Goal: Task Accomplishment & Management: Manage account settings

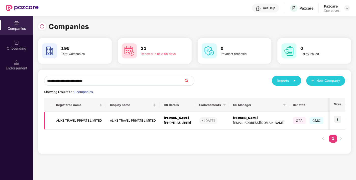
type input "**********"
click at [73, 120] on td "ALIKE TRAVEL PRIVATE LIMITED" at bounding box center [79, 121] width 54 height 18
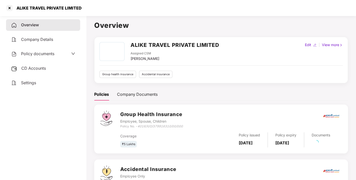
click at [36, 52] on span "Policy documents" at bounding box center [37, 53] width 33 height 5
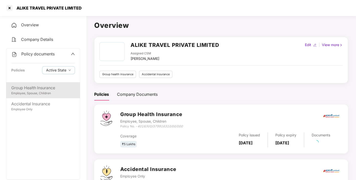
click at [40, 85] on div "Group Health Insurance" at bounding box center [43, 88] width 64 height 6
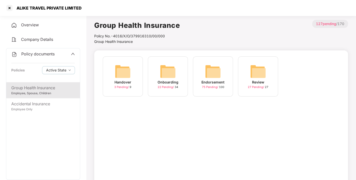
click at [218, 71] on img at bounding box center [213, 71] width 16 height 16
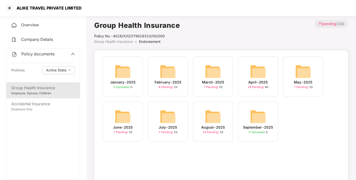
click at [207, 108] on div "August-2025 10 Pending / 10" at bounding box center [213, 121] width 40 height 40
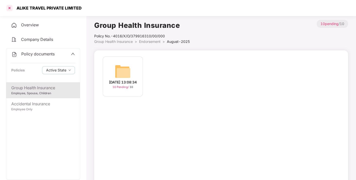
click at [9, 6] on div at bounding box center [10, 8] width 8 height 8
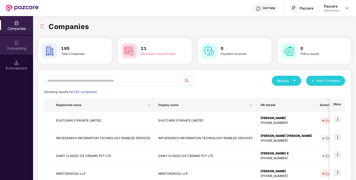
click at [14, 53] on div "Onboarding" at bounding box center [16, 45] width 33 height 19
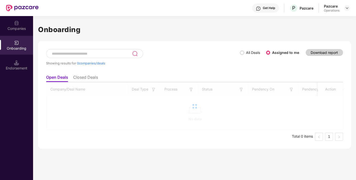
click at [15, 60] on img at bounding box center [16, 62] width 5 height 5
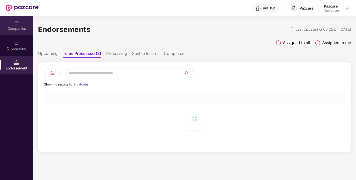
click at [19, 23] on div "Companies" at bounding box center [16, 25] width 33 height 19
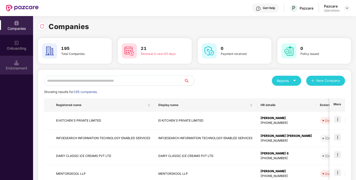
click at [17, 69] on div "Endorsement" at bounding box center [16, 68] width 33 height 5
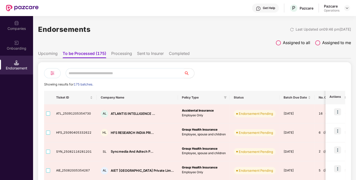
click at [177, 53] on li "Completed" at bounding box center [179, 54] width 21 height 7
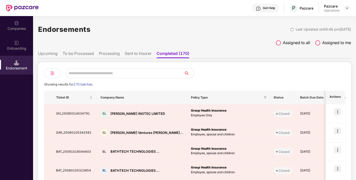
click at [81, 74] on input "text" at bounding box center [125, 73] width 118 height 10
paste input "**********"
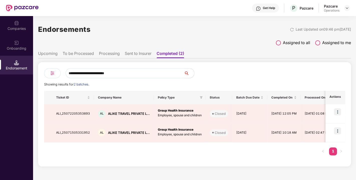
type input "**********"
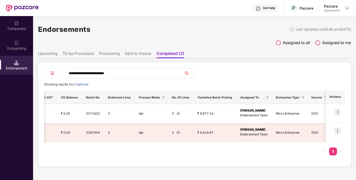
scroll to position [0, 386]
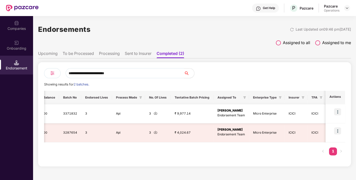
click at [338, 111] on img at bounding box center [337, 111] width 7 height 7
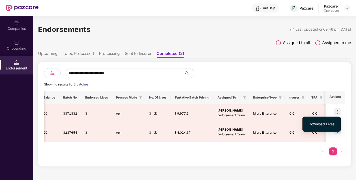
click at [297, 75] on div at bounding box center [270, 73] width 150 height 10
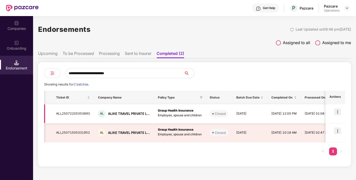
scroll to position [0, 0]
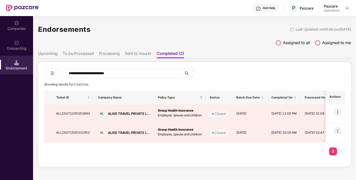
click at [10, 23] on div "Companies" at bounding box center [16, 25] width 33 height 19
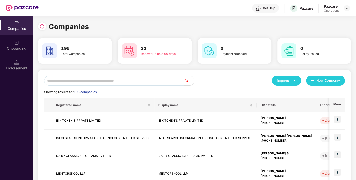
click at [66, 84] on input "text" at bounding box center [114, 81] width 140 height 10
paste input "**********"
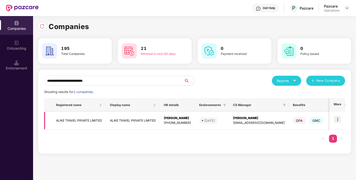
type input "**********"
click at [73, 119] on td "ALIKE TRAVEL PRIVATE LIMITED" at bounding box center [79, 121] width 54 height 18
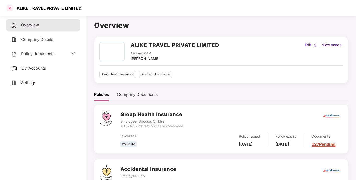
click at [11, 8] on div at bounding box center [10, 8] width 8 height 8
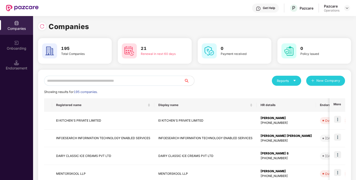
click at [81, 81] on input "text" at bounding box center [114, 81] width 140 height 10
paste input "**********"
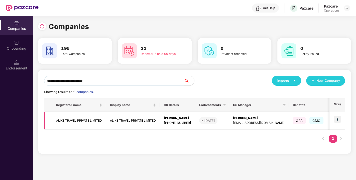
type input "**********"
click at [339, 118] on img at bounding box center [337, 119] width 7 height 7
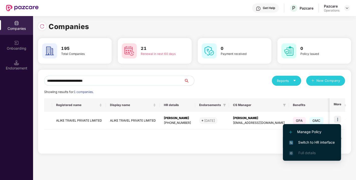
click at [315, 141] on span "Switch to HR interface" at bounding box center [312, 142] width 46 height 6
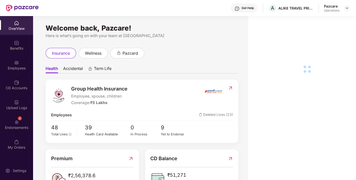
click at [18, 124] on div "3 Endorsements" at bounding box center [16, 124] width 33 height 19
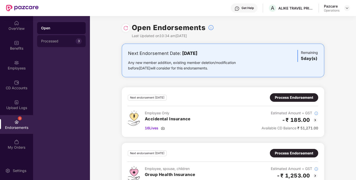
click at [65, 43] on div "Processed 3" at bounding box center [61, 41] width 49 height 12
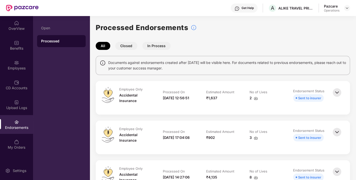
click at [18, 128] on div "Endorsements" at bounding box center [16, 127] width 33 height 5
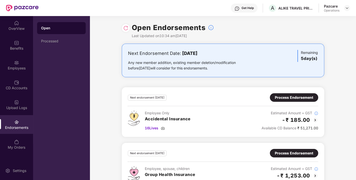
click at [16, 126] on div "Endorsements" at bounding box center [16, 127] width 33 height 5
click at [345, 9] on img at bounding box center [347, 8] width 4 height 4
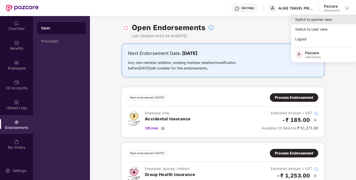
click at [329, 20] on div "Switch to partner view" at bounding box center [323, 20] width 65 height 10
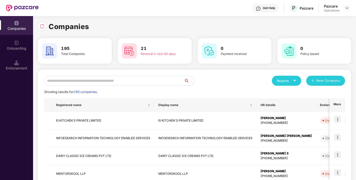
click at [126, 82] on input "text" at bounding box center [114, 81] width 140 height 10
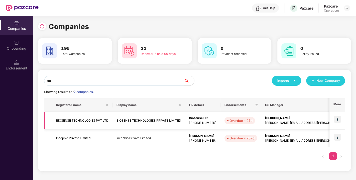
type input "***"
click at [80, 121] on td "BIOSENSE TECHNOLOGIES PVT LTD" at bounding box center [82, 121] width 60 height 18
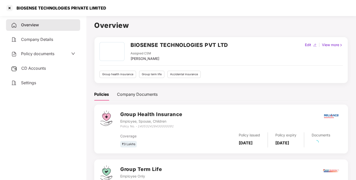
click at [39, 57] on div "Policy documents" at bounding box center [32, 54] width 43 height 7
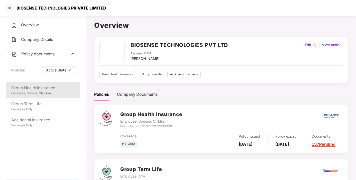
click at [34, 90] on div "Group Health Insurance" at bounding box center [43, 88] width 64 height 6
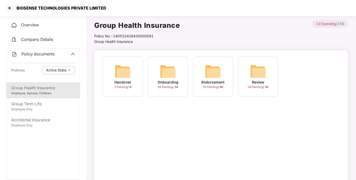
click at [213, 77] on img at bounding box center [213, 71] width 16 height 16
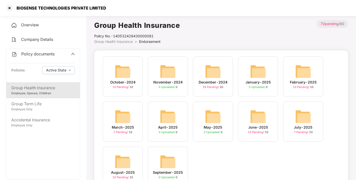
scroll to position [24, 0]
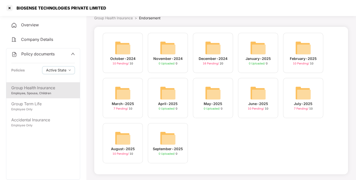
click at [121, 139] on img at bounding box center [123, 138] width 16 height 16
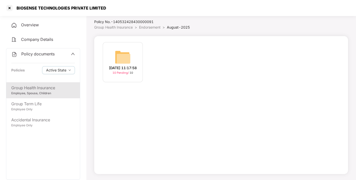
click at [128, 54] on img at bounding box center [123, 57] width 16 height 16
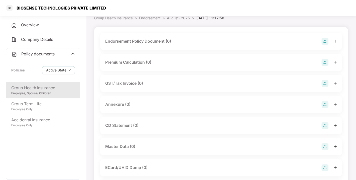
click at [324, 39] on img at bounding box center [324, 41] width 7 height 7
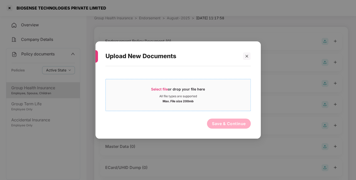
click at [154, 86] on span "Select file or drop your file here All file types are supported Max. File size …" at bounding box center [178, 95] width 145 height 24
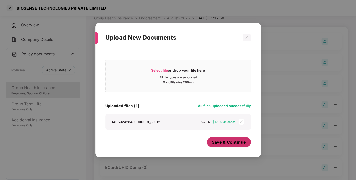
click at [228, 142] on span "Save & Continue" at bounding box center [229, 142] width 34 height 6
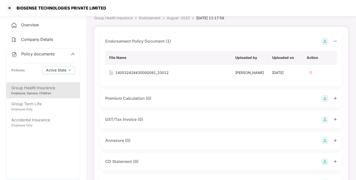
click at [325, 41] on img at bounding box center [324, 41] width 7 height 7
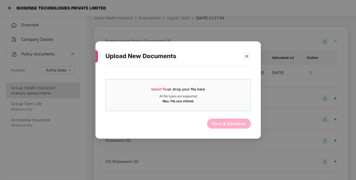
click at [157, 90] on span "Select file" at bounding box center [159, 89] width 17 height 4
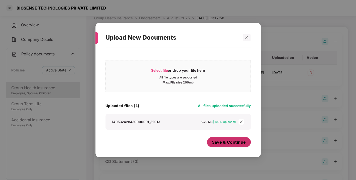
click at [224, 144] on span "Save & Continue" at bounding box center [229, 142] width 34 height 6
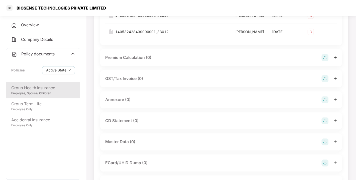
scroll to position [81, 0]
click at [325, 103] on img at bounding box center [324, 99] width 7 height 7
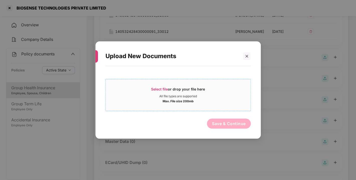
click at [154, 87] on span "Select file" at bounding box center [159, 89] width 17 height 4
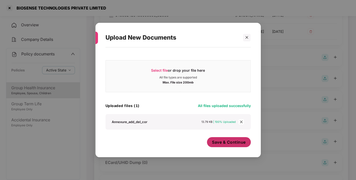
click at [230, 146] on button "Save & Continue" at bounding box center [229, 142] width 44 height 10
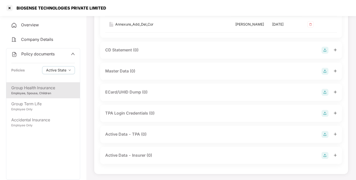
scroll to position [206, 0]
click at [326, 75] on img at bounding box center [324, 71] width 7 height 7
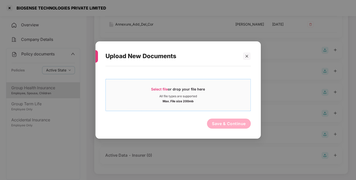
click at [158, 86] on span "Select file or drop your file here All file types are supported Max. File size …" at bounding box center [178, 95] width 145 height 24
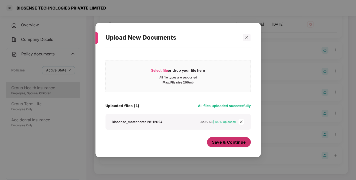
click at [227, 144] on span "Save & Continue" at bounding box center [229, 142] width 34 height 6
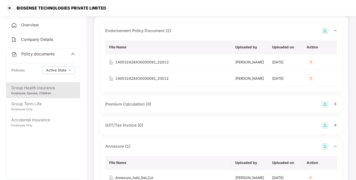
scroll to position [0, 0]
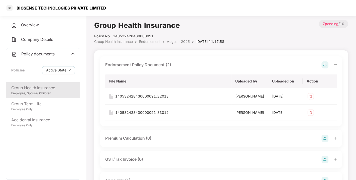
click at [25, 52] on span "Policy documents" at bounding box center [37, 53] width 33 height 5
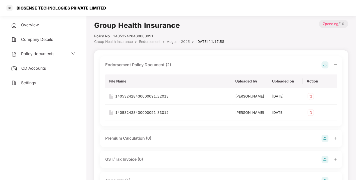
click at [33, 68] on span "CD Accounts" at bounding box center [33, 68] width 25 height 5
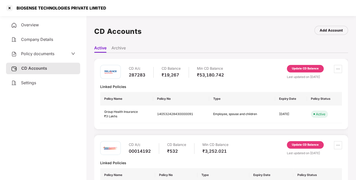
click at [306, 67] on div "Update CD Balance" at bounding box center [305, 68] width 27 height 5
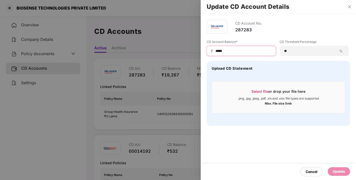
drag, startPoint x: 230, startPoint y: 49, endPoint x: 181, endPoint y: 54, distance: 49.5
click at [181, 54] on div "Update CD Account Details CD Account No. 287283 CD Account Balance* ₹ ***** CD …" at bounding box center [178, 90] width 356 height 180
type input "*****"
click at [341, 171] on div "Update" at bounding box center [339, 172] width 12 height 6
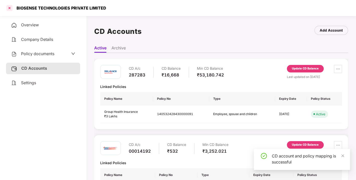
click at [9, 8] on div at bounding box center [10, 8] width 8 height 8
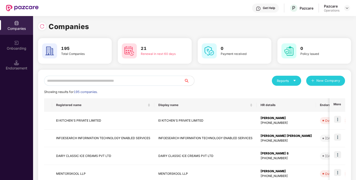
click at [119, 79] on input "text" at bounding box center [114, 81] width 140 height 10
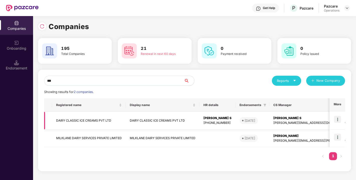
type input "***"
click at [73, 119] on td "DAIRY CLASSIC ICE CREAMS PVT LTD" at bounding box center [89, 121] width 74 height 18
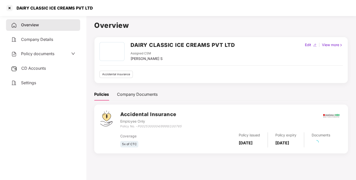
click at [41, 53] on span "Policy documents" at bounding box center [37, 53] width 33 height 5
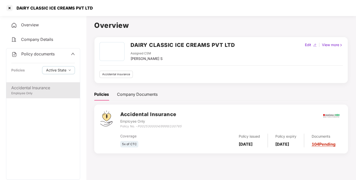
click at [37, 87] on div "Accidental Insurance" at bounding box center [43, 88] width 64 height 6
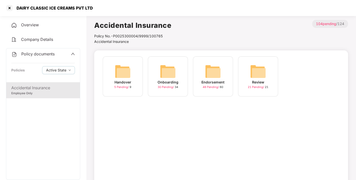
click at [211, 69] on img at bounding box center [213, 71] width 16 height 16
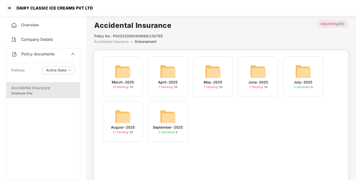
click at [132, 117] on div "August-2025 17 Pending / 20" at bounding box center [123, 121] width 40 height 40
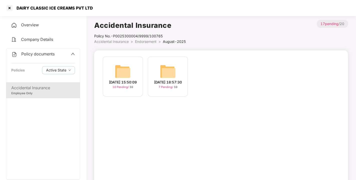
click at [127, 67] on img at bounding box center [123, 71] width 16 height 16
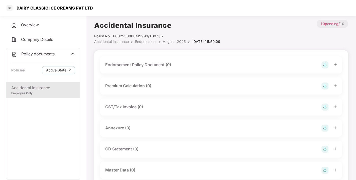
click at [323, 66] on img at bounding box center [324, 64] width 7 height 7
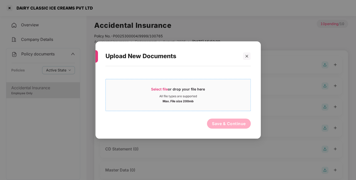
click at [163, 85] on span "Select file or drop your file here All file types are supported Max. File size …" at bounding box center [178, 95] width 145 height 24
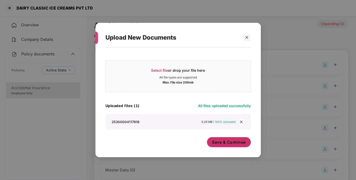
click at [227, 144] on span "Save & Continue" at bounding box center [229, 142] width 34 height 6
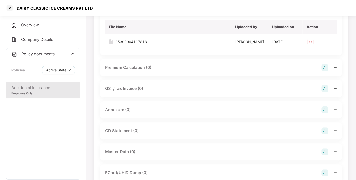
scroll to position [54, 0]
click at [323, 113] on img at bounding box center [324, 109] width 7 height 7
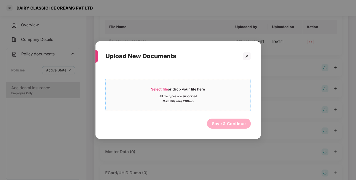
click at [153, 85] on span "Select file or drop your file here All file types are supported Max. File size …" at bounding box center [178, 95] width 145 height 24
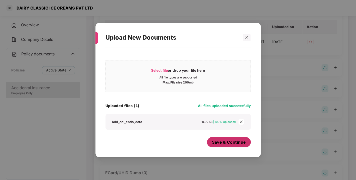
click at [230, 145] on button "Save & Continue" at bounding box center [229, 142] width 44 height 10
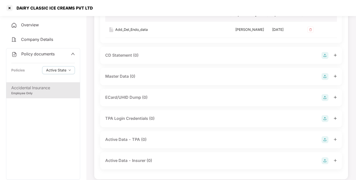
scroll to position [167, 0]
click at [325, 79] on img at bounding box center [324, 75] width 7 height 7
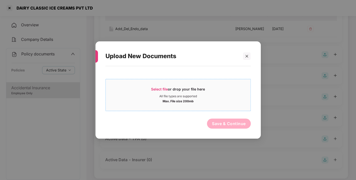
click at [166, 83] on span "Select file or drop your file here All file types are supported Max. File size …" at bounding box center [178, 95] width 145 height 24
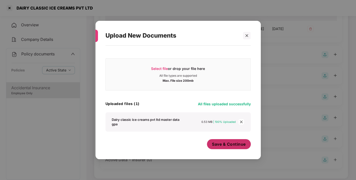
click at [230, 143] on span "Save & Continue" at bounding box center [229, 144] width 34 height 6
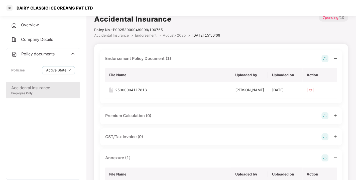
scroll to position [0, 0]
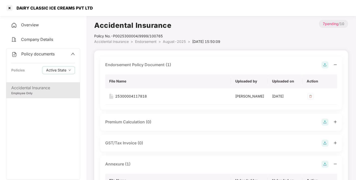
click at [145, 41] on span "Endorsement" at bounding box center [146, 41] width 22 height 4
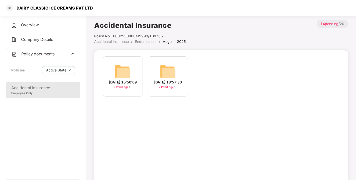
click at [145, 41] on span "Endorsement" at bounding box center [146, 41] width 22 height 4
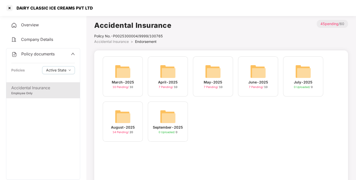
click at [39, 53] on span "Policy documents" at bounding box center [37, 53] width 33 height 5
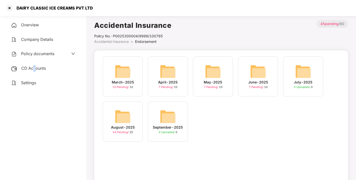
drag, startPoint x: 36, startPoint y: 60, endPoint x: 34, endPoint y: 63, distance: 3.4
click at [34, 63] on div "Overview Company Details Policy documents CD Accounts Settings" at bounding box center [43, 53] width 74 height 69
click at [34, 63] on div "CD Accounts" at bounding box center [43, 69] width 74 height 12
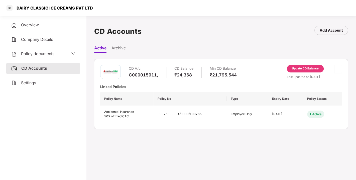
click at [307, 66] on div "Update CD Balance" at bounding box center [305, 69] width 37 height 8
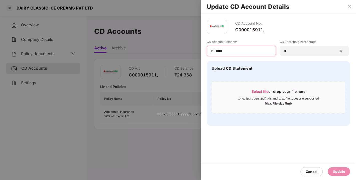
drag, startPoint x: 237, startPoint y: 52, endPoint x: 205, endPoint y: 56, distance: 32.1
click at [205, 56] on div "CD Account No. C000015911, CD Account Balance* ₹ ***** CD Threshold Percentage …" at bounding box center [278, 73] width 155 height 118
type input "*****"
click at [344, 166] on div "Cancel Update" at bounding box center [278, 171] width 155 height 17
click at [335, 171] on div "Update" at bounding box center [339, 172] width 12 height 6
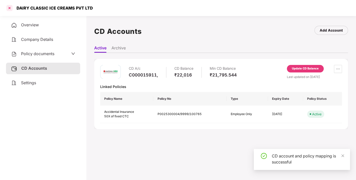
click at [9, 8] on div at bounding box center [10, 8] width 8 height 8
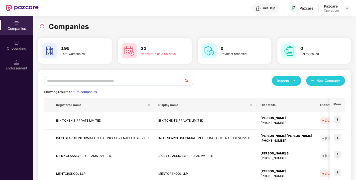
click at [96, 76] on input "text" at bounding box center [114, 81] width 140 height 10
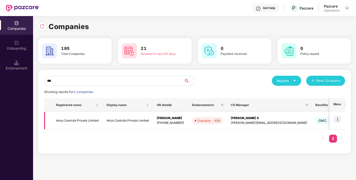
type input "***"
click at [77, 119] on td "Anzo Controls Private Limited" at bounding box center [77, 121] width 50 height 18
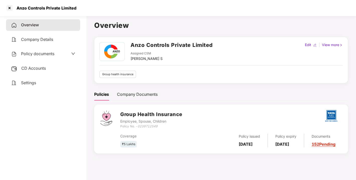
click at [36, 55] on span "Policy documents" at bounding box center [37, 53] width 33 height 5
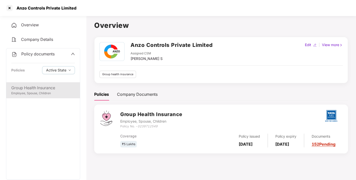
click at [35, 88] on div "Group Health Insurance" at bounding box center [43, 88] width 64 height 6
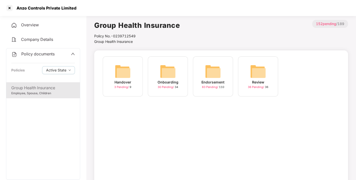
click at [213, 71] on img at bounding box center [213, 71] width 16 height 16
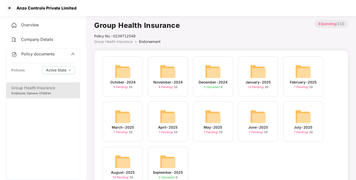
scroll to position [24, 0]
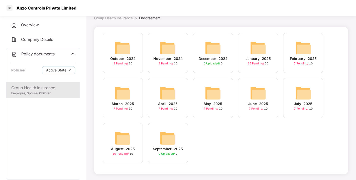
click at [126, 138] on img at bounding box center [123, 138] width 16 height 16
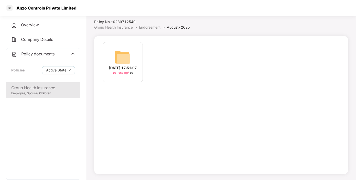
click at [134, 65] on div "[DATE] 17:51:07" at bounding box center [123, 68] width 28 height 6
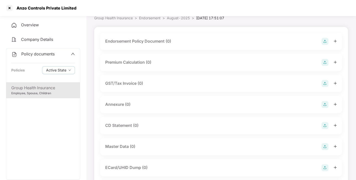
click at [324, 42] on img at bounding box center [324, 41] width 7 height 7
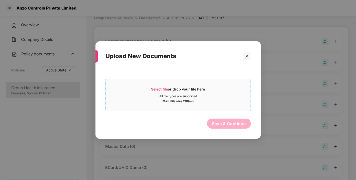
click at [162, 87] on div "Select file or drop your file here" at bounding box center [178, 91] width 54 height 8
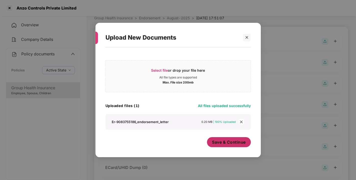
click at [226, 141] on span "Save & Continue" at bounding box center [229, 142] width 34 height 6
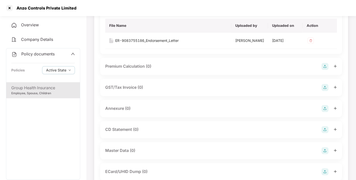
scroll to position [56, 0]
click at [326, 112] on img at bounding box center [324, 108] width 7 height 7
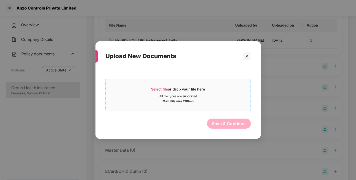
click at [174, 94] on div "All file types are supported" at bounding box center [178, 96] width 38 height 4
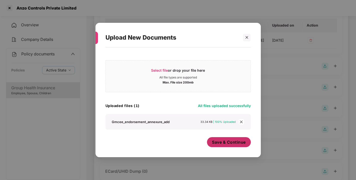
click at [230, 144] on span "Save & Continue" at bounding box center [229, 142] width 34 height 6
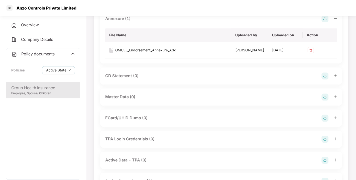
scroll to position [146, 0]
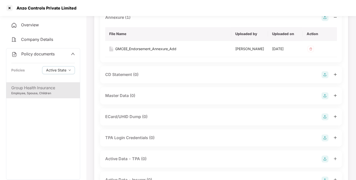
click at [326, 99] on img at bounding box center [324, 95] width 7 height 7
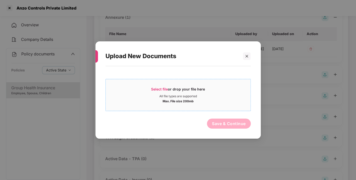
click at [151, 82] on div "Select file or drop your file here All file types are supported Max. File size …" at bounding box center [177, 95] width 145 height 32
click at [154, 86] on span "Select file or drop your file here All file types are supported Max. File size …" at bounding box center [178, 95] width 145 height 24
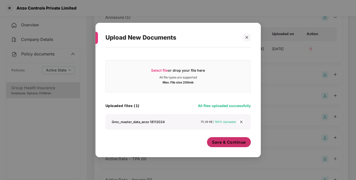
click at [224, 143] on span "Save & Continue" at bounding box center [229, 142] width 34 height 6
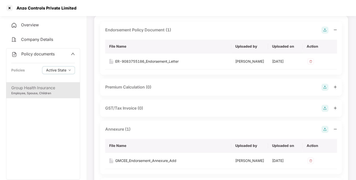
scroll to position [0, 0]
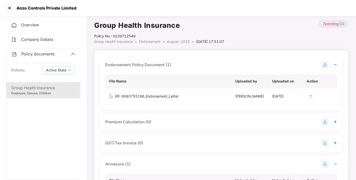
click at [48, 54] on span "Policy documents" at bounding box center [37, 53] width 33 height 5
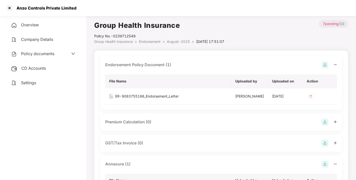
click at [42, 64] on div "CD Accounts" at bounding box center [43, 69] width 74 height 12
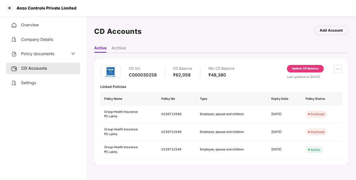
click at [305, 67] on div "Update CD Balance" at bounding box center [305, 68] width 27 height 5
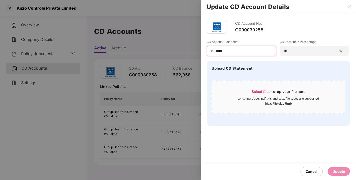
drag, startPoint x: 231, startPoint y: 51, endPoint x: 204, endPoint y: 54, distance: 27.2
click at [204, 54] on div "CD Account No. C000030258 CD Account Balance* ₹ ***** CD Threshold Percentage *…" at bounding box center [278, 73] width 155 height 118
type input "*****"
click at [338, 167] on div "Cancel Update" at bounding box center [278, 171] width 155 height 17
click at [335, 172] on div "Update" at bounding box center [339, 172] width 12 height 6
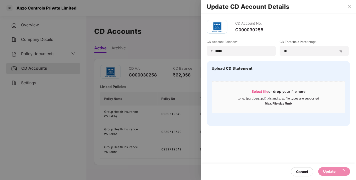
click at [276, 125] on div "Upload CD Statement Select file or drop your file here .png, .jpg, .jpeg, .pdf,…" at bounding box center [278, 93] width 143 height 65
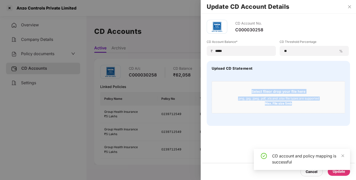
drag, startPoint x: 276, startPoint y: 125, endPoint x: 293, endPoint y: 130, distance: 18.1
click at [293, 130] on div "CD Account No. C000030258 CD Account Balance* ₹ ***** CD Threshold Percentage *…" at bounding box center [278, 73] width 155 height 118
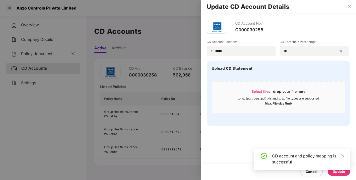
click at [293, 130] on div "CD Account No. C000030258 CD Account Balance* ₹ ***** CD Threshold Percentage *…" at bounding box center [278, 73] width 155 height 118
click at [308, 127] on div "CD Account No. C000030258 CD Account Balance* ₹ ***** CD Threshold Percentage *…" at bounding box center [278, 73] width 155 height 118
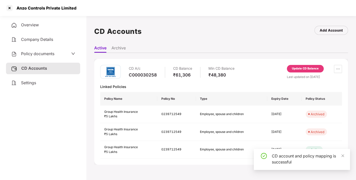
drag, startPoint x: 239, startPoint y: 65, endPoint x: 243, endPoint y: 65, distance: 3.8
click at [243, 65] on div "CD A/c C000030258 CD Balance ₹61,306 Min CD Balance ₹48,380 Update CD Balance L…" at bounding box center [221, 72] width 242 height 14
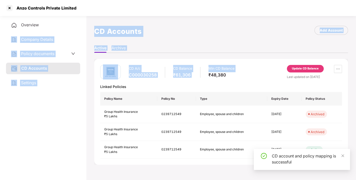
drag, startPoint x: 243, startPoint y: 65, endPoint x: 47, endPoint y: 26, distance: 199.4
click at [47, 26] on div "Overview Company Details Policy documents CD Accounts Settings CD Accounts Add …" at bounding box center [178, 104] width 356 height 180
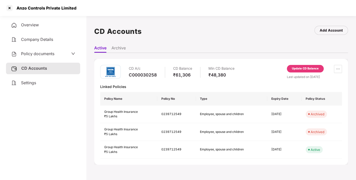
click at [266, 59] on div "CD A/c C000030258 CD Balance ₹61,306 Min CD Balance ₹48,380 Update CD Balance L…" at bounding box center [221, 112] width 254 height 106
click at [254, 70] on div "CD A/c C000030258 CD Balance ₹61,306 Min CD Balance ₹48,380 Update CD Balance L…" at bounding box center [221, 72] width 242 height 14
click at [6, 8] on div at bounding box center [10, 8] width 8 height 8
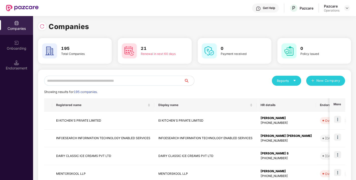
click at [86, 80] on input "text" at bounding box center [114, 81] width 140 height 10
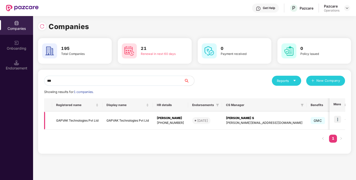
type input "***"
click at [72, 119] on td "GAPVAK Technologies Pvt Ltd" at bounding box center [77, 121] width 50 height 18
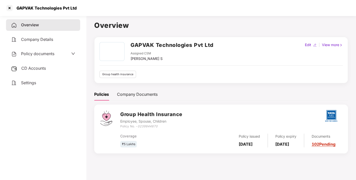
click at [31, 55] on span "Policy documents" at bounding box center [37, 53] width 33 height 5
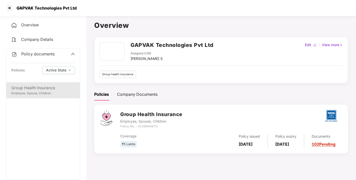
click at [33, 86] on div "Group Health Insurance" at bounding box center [43, 88] width 64 height 6
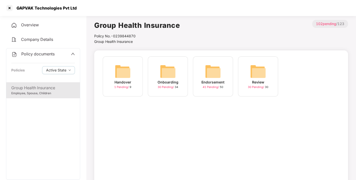
click at [210, 69] on img at bounding box center [213, 71] width 16 height 16
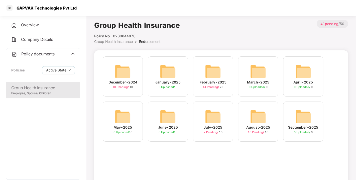
click at [255, 117] on img at bounding box center [258, 116] width 16 height 16
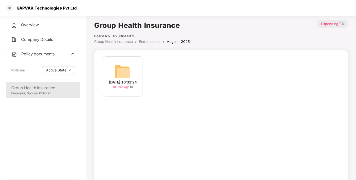
click at [119, 67] on img at bounding box center [123, 71] width 16 height 16
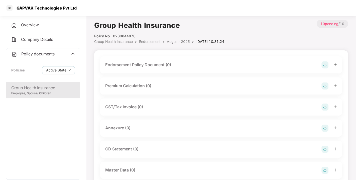
click at [328, 64] on img at bounding box center [324, 64] width 7 height 7
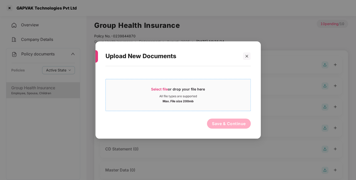
click at [159, 90] on span "Select file" at bounding box center [159, 89] width 17 height 4
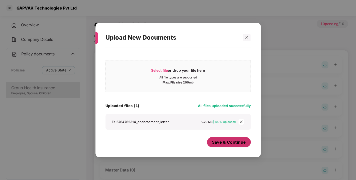
click at [228, 141] on span "Save & Continue" at bounding box center [229, 142] width 34 height 6
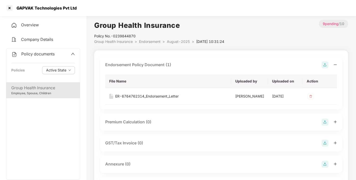
click at [325, 64] on img at bounding box center [324, 64] width 7 height 7
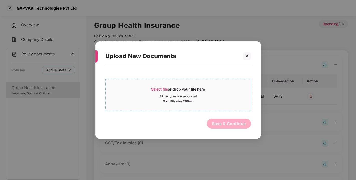
click at [159, 88] on span "Select file" at bounding box center [159, 89] width 17 height 4
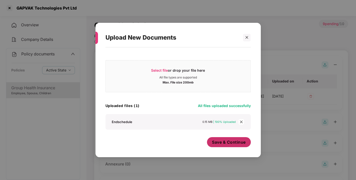
click at [226, 142] on span "Save & Continue" at bounding box center [229, 142] width 34 height 6
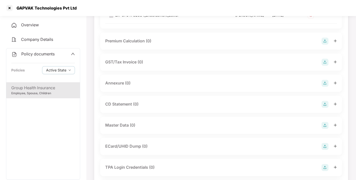
scroll to position [98, 0]
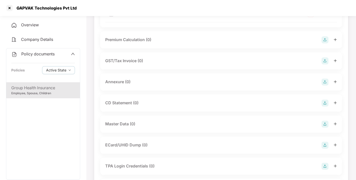
click at [327, 85] on img at bounding box center [324, 81] width 7 height 7
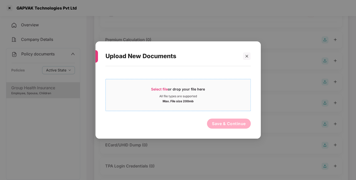
click at [148, 87] on div "Select file or drop your file here" at bounding box center [178, 91] width 145 height 8
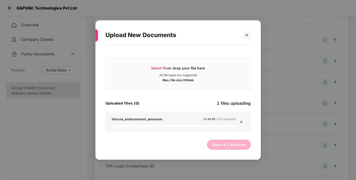
click at [159, 119] on div "Gmcee_endorsement_annexure" at bounding box center [137, 119] width 51 height 5
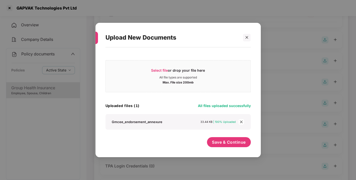
click at [240, 121] on icon "close" at bounding box center [241, 122] width 4 height 4
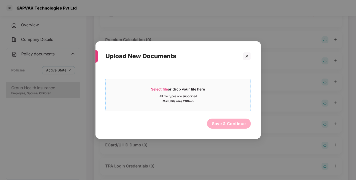
click at [157, 87] on span "Select file" at bounding box center [159, 89] width 17 height 4
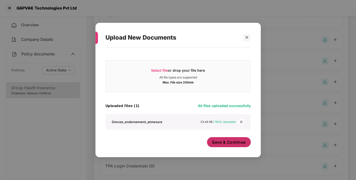
click at [229, 145] on button "Save & Continue" at bounding box center [229, 142] width 44 height 10
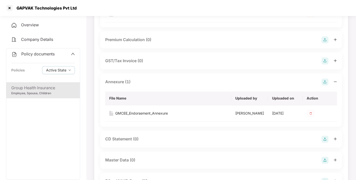
click at [323, 85] on img at bounding box center [324, 81] width 7 height 7
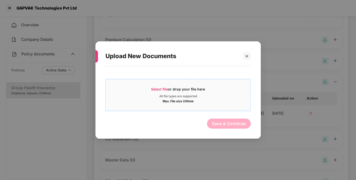
click at [160, 87] on span "Select file" at bounding box center [159, 89] width 17 height 4
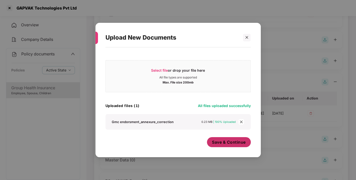
click at [233, 141] on span "Save & Continue" at bounding box center [229, 142] width 34 height 6
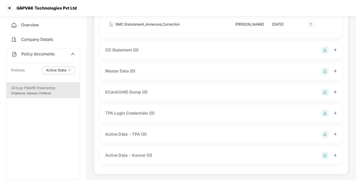
scroll to position [242, 0]
click at [323, 72] on img at bounding box center [324, 71] width 7 height 7
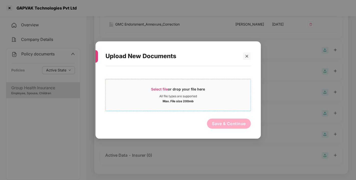
click at [165, 86] on span "Select file or drop your file here All file types are supported Max. File size …" at bounding box center [178, 95] width 145 height 24
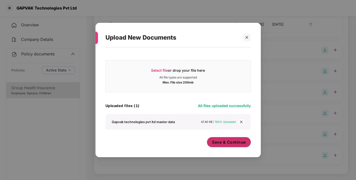
click at [225, 141] on span "Save & Continue" at bounding box center [229, 142] width 34 height 6
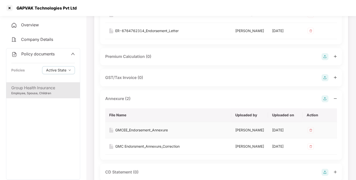
scroll to position [0, 0]
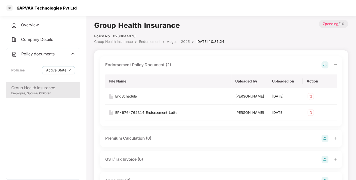
click at [36, 52] on span "Policy documents" at bounding box center [37, 53] width 33 height 5
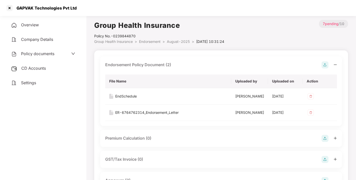
click at [41, 69] on span "CD Accounts" at bounding box center [33, 68] width 25 height 5
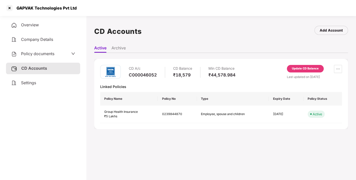
click at [302, 66] on div "Update CD Balance" at bounding box center [305, 68] width 27 height 5
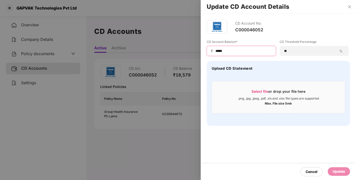
drag, startPoint x: 231, startPoint y: 49, endPoint x: 182, endPoint y: 49, distance: 49.1
click at [182, 49] on div "Update CD Account Details CD Account No. C000046052 CD Account Balance* ₹ *****…" at bounding box center [178, 90] width 356 height 180
type input "*****"
click at [337, 167] on div "Update" at bounding box center [339, 171] width 22 height 9
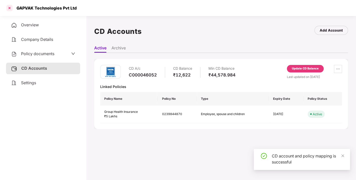
click at [11, 8] on div at bounding box center [10, 8] width 8 height 8
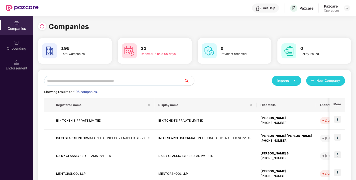
click at [103, 83] on input "text" at bounding box center [114, 81] width 140 height 10
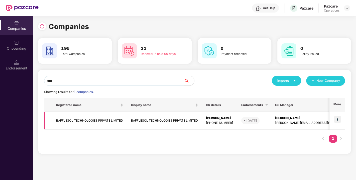
type input "****"
click at [76, 118] on td "BAFFLESOL TECHNOLOGIES PRIVATE LIMITED" at bounding box center [89, 121] width 75 height 18
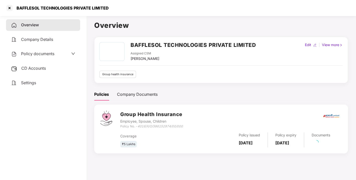
click at [42, 53] on span "Policy documents" at bounding box center [37, 53] width 33 height 5
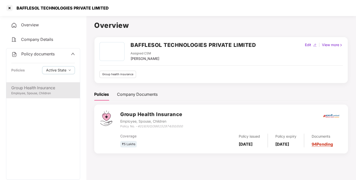
click at [42, 88] on div "Group Health Insurance" at bounding box center [43, 88] width 64 height 6
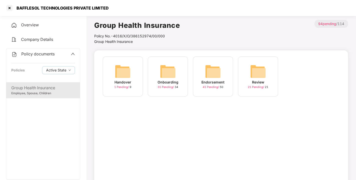
click at [214, 71] on img at bounding box center [213, 71] width 16 height 16
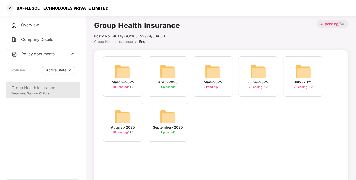
click at [130, 117] on img at bounding box center [123, 116] width 16 height 16
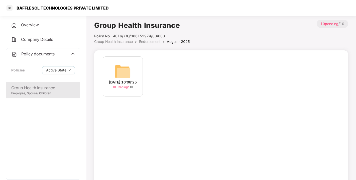
click at [122, 71] on img at bounding box center [123, 71] width 16 height 16
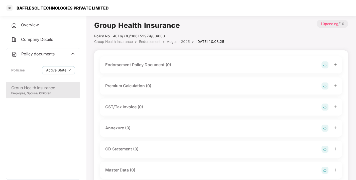
click at [325, 65] on img at bounding box center [324, 64] width 7 height 7
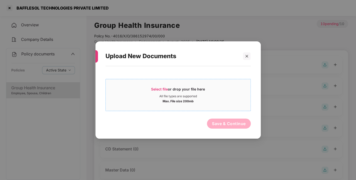
click at [159, 88] on span "Select file" at bounding box center [159, 89] width 17 height 4
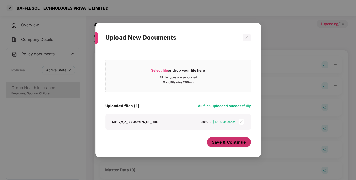
click at [218, 143] on span "Save & Continue" at bounding box center [229, 142] width 34 height 6
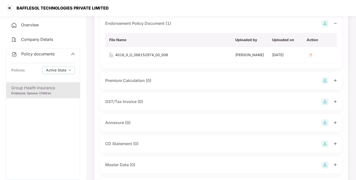
scroll to position [42, 0]
click at [326, 126] on img at bounding box center [324, 122] width 7 height 7
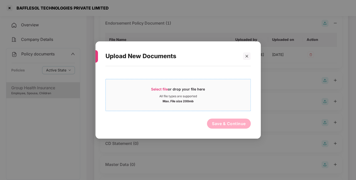
click at [157, 85] on span "Select file or drop your file here All file types are supported Max. File size …" at bounding box center [178, 95] width 145 height 24
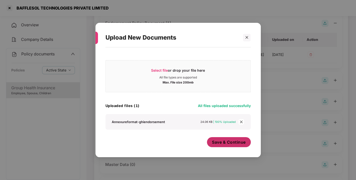
click at [214, 144] on span "Save & Continue" at bounding box center [229, 142] width 34 height 6
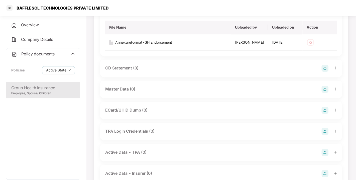
scroll to position [154, 0]
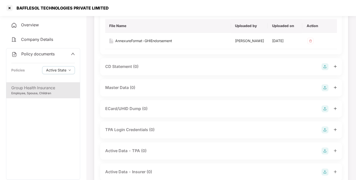
click at [324, 96] on div "Master Data (0)" at bounding box center [221, 87] width 242 height 17
click at [324, 91] on img at bounding box center [324, 87] width 7 height 7
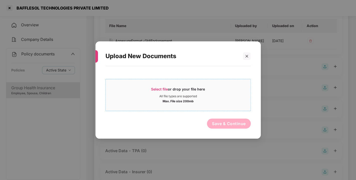
click at [162, 91] on span "Select file" at bounding box center [159, 89] width 17 height 4
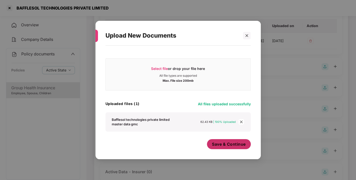
click at [234, 142] on span "Save & Continue" at bounding box center [229, 144] width 34 height 6
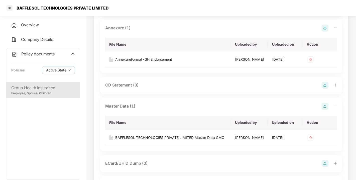
scroll to position [0, 0]
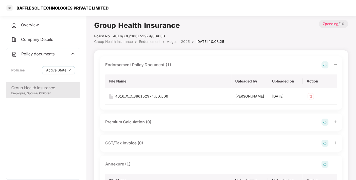
click at [46, 52] on span "Policy documents" at bounding box center [37, 53] width 33 height 5
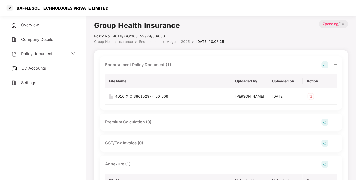
click at [35, 67] on span "CD Accounts" at bounding box center [33, 68] width 25 height 5
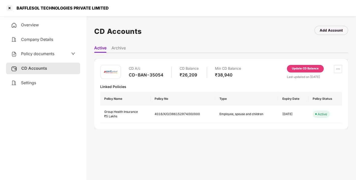
click at [289, 67] on div "Update CD Balance" at bounding box center [305, 69] width 37 height 8
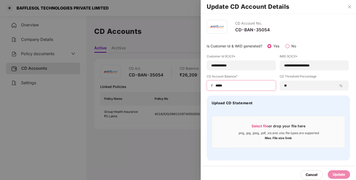
drag, startPoint x: 234, startPoint y: 86, endPoint x: 209, endPoint y: 90, distance: 25.4
click at [209, 90] on div "₹ *****" at bounding box center [241, 85] width 69 height 10
type input "**"
click at [333, 175] on div "Update" at bounding box center [339, 175] width 12 height 6
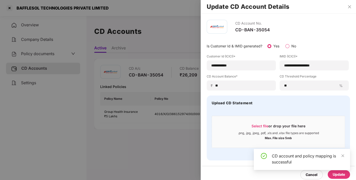
click at [333, 175] on div "Update" at bounding box center [339, 175] width 12 height 6
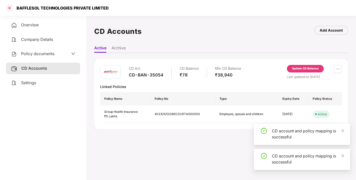
click at [10, 9] on div at bounding box center [10, 8] width 8 height 8
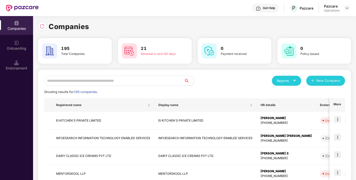
click at [99, 80] on input "text" at bounding box center [114, 81] width 140 height 10
click at [24, 59] on div "Endorsement" at bounding box center [16, 65] width 33 height 19
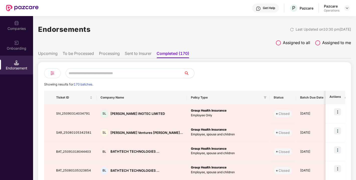
click at [80, 50] on ul "Upcoming To be Processed Processing Sent to Insurer Completed (170)" at bounding box center [194, 53] width 313 height 10
click at [129, 52] on li "Sent to Insurer" at bounding box center [138, 54] width 27 height 7
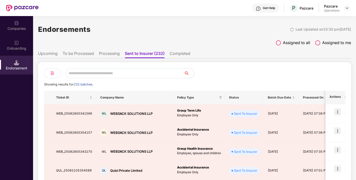
click at [91, 73] on input "text" at bounding box center [125, 73] width 118 height 10
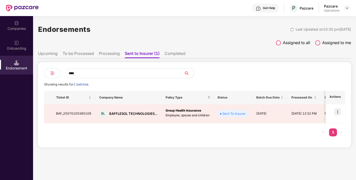
type input "****"
click at [178, 55] on li "Completed" at bounding box center [175, 54] width 21 height 7
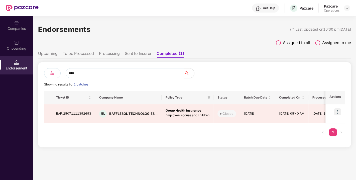
click at [108, 51] on li "Processing" at bounding box center [109, 54] width 21 height 7
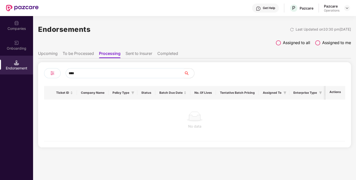
click at [83, 49] on ul "Upcoming To be Processed Processing Sent to Insurer Completed" at bounding box center [194, 53] width 313 height 10
click at [77, 52] on li "To be Processed" at bounding box center [78, 54] width 31 height 7
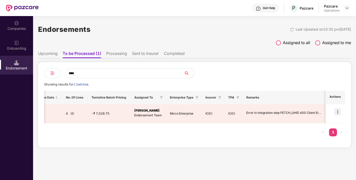
click at [9, 22] on div "Companies" at bounding box center [16, 25] width 33 height 19
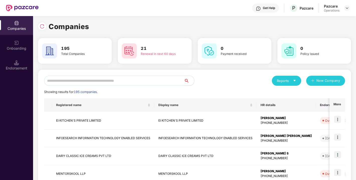
click at [69, 81] on input "text" at bounding box center [114, 81] width 140 height 10
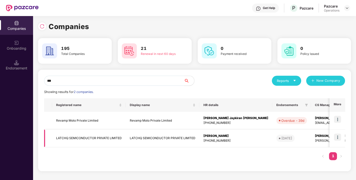
type input "***"
click at [79, 136] on td "LATCHQ SEMICONDUCTOR PRIVATE LIMITED" at bounding box center [89, 138] width 74 height 18
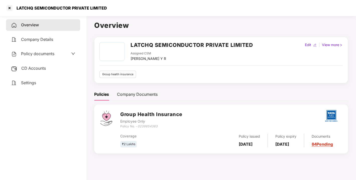
click at [37, 49] on div "Policy documents" at bounding box center [43, 54] width 74 height 12
click at [32, 51] on span "Policy documents" at bounding box center [37, 53] width 33 height 5
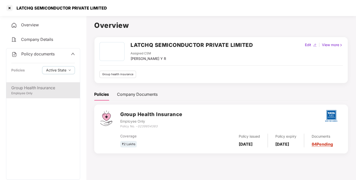
click at [35, 85] on div "Group Health Insurance" at bounding box center [43, 88] width 64 height 6
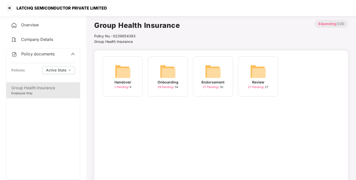
click at [207, 71] on img at bounding box center [213, 71] width 16 height 16
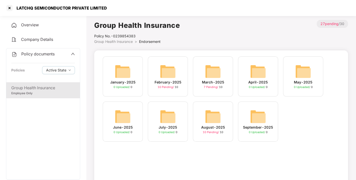
click at [212, 116] on img at bounding box center [213, 116] width 16 height 16
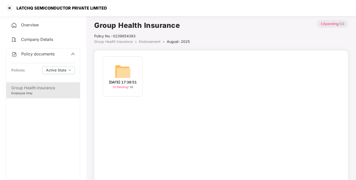
click at [133, 67] on div "[DATE] 17:38:51 10 Pending / 10" at bounding box center [123, 76] width 40 height 40
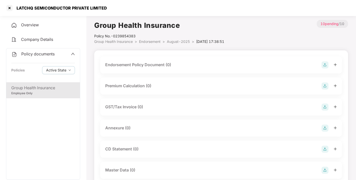
click at [327, 64] on img at bounding box center [324, 64] width 7 height 7
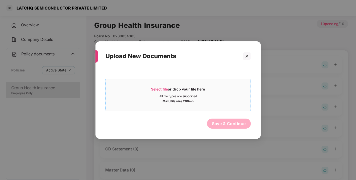
click at [157, 91] on span "Select file" at bounding box center [159, 89] width 17 height 4
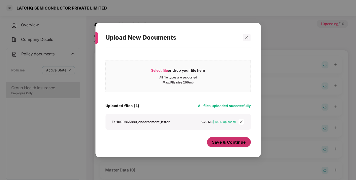
click at [224, 141] on span "Save & Continue" at bounding box center [229, 142] width 34 height 6
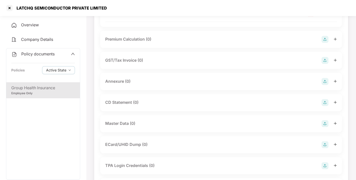
scroll to position [83, 0]
click at [323, 84] on img at bounding box center [324, 80] width 7 height 7
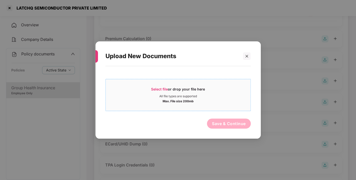
click at [162, 92] on div "Select file or drop your file here" at bounding box center [178, 91] width 54 height 8
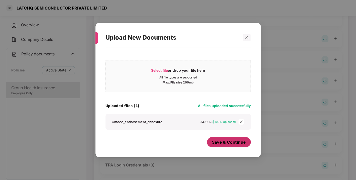
click at [225, 140] on span "Save & Continue" at bounding box center [229, 142] width 34 height 6
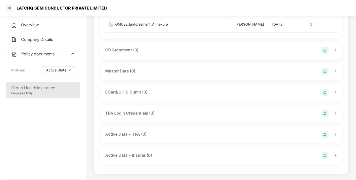
scroll to position [179, 0]
click at [323, 75] on img at bounding box center [324, 71] width 7 height 7
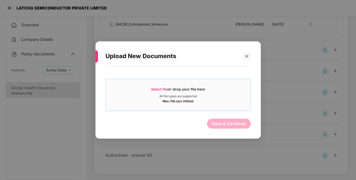
click at [168, 89] on div "Select file or drop your file here" at bounding box center [178, 91] width 54 height 8
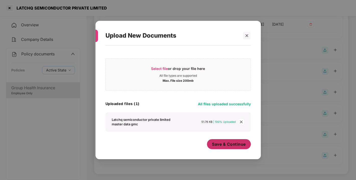
click at [222, 142] on span "Save & Continue" at bounding box center [229, 144] width 34 height 6
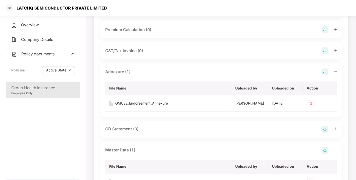
scroll to position [0, 0]
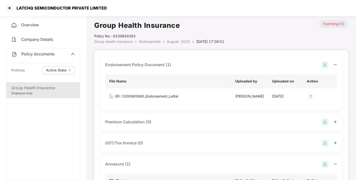
drag, startPoint x: 147, startPoint y: 35, endPoint x: 150, endPoint y: 40, distance: 6.0
click at [150, 40] on div "Group Health Insurance Policy No.- 0239854383 Group Health Insurance > Endorsem…" at bounding box center [159, 32] width 130 height 25
click at [150, 40] on span "Endorsement" at bounding box center [150, 41] width 22 height 4
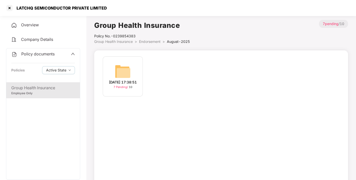
click at [150, 40] on span "Endorsement" at bounding box center [150, 41] width 22 height 4
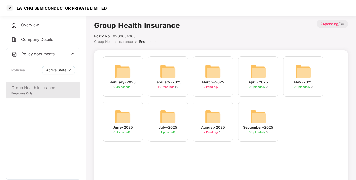
click at [36, 54] on span "Policy documents" at bounding box center [37, 53] width 33 height 5
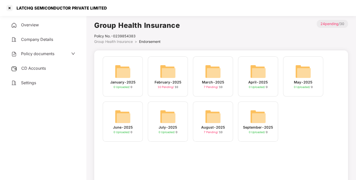
click at [37, 66] on span "CD Accounts" at bounding box center [33, 68] width 25 height 5
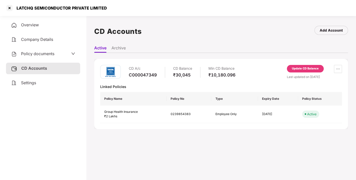
click at [295, 68] on div "Update CD Balance" at bounding box center [305, 68] width 27 height 5
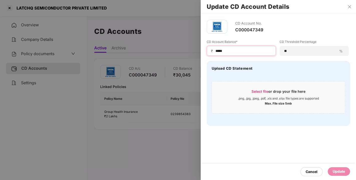
drag, startPoint x: 228, startPoint y: 52, endPoint x: 179, endPoint y: 58, distance: 49.9
click at [179, 58] on div "Update CD Account Details CD Account No. C000047349 CD Account Balance* ₹ *****…" at bounding box center [178, 90] width 356 height 180
type input "*****"
click at [335, 170] on div "Update" at bounding box center [339, 172] width 12 height 6
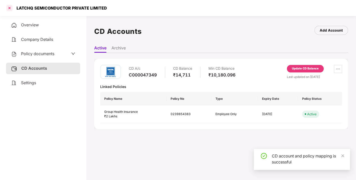
click at [8, 8] on div at bounding box center [10, 8] width 8 height 8
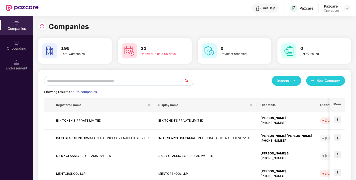
click at [103, 82] on input "text" at bounding box center [114, 81] width 140 height 10
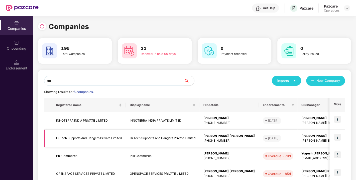
type input "**"
click at [74, 138] on td "Hi Tech Supports And Hangers Private Limited" at bounding box center [89, 138] width 74 height 18
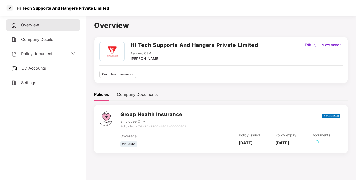
click at [44, 53] on span "Policy documents" at bounding box center [37, 53] width 33 height 5
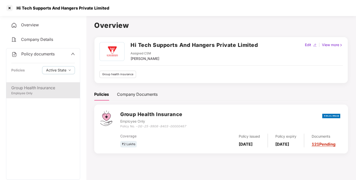
click at [27, 91] on div "Employee Only" at bounding box center [43, 93] width 64 height 5
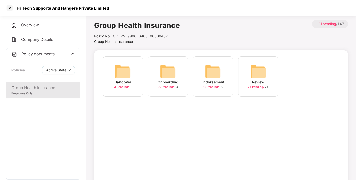
click at [207, 69] on img at bounding box center [213, 71] width 16 height 16
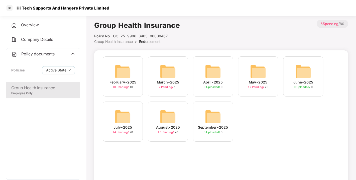
click at [172, 118] on img at bounding box center [168, 116] width 16 height 16
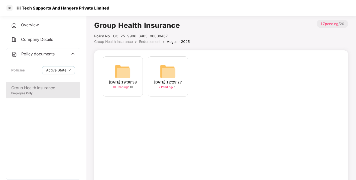
click at [126, 69] on img at bounding box center [123, 71] width 16 height 16
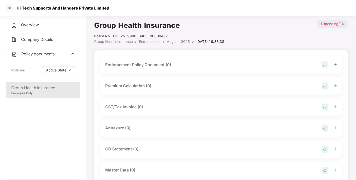
click at [324, 62] on img at bounding box center [324, 64] width 7 height 7
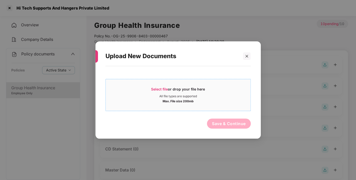
click at [156, 88] on span "Select file" at bounding box center [159, 89] width 17 height 4
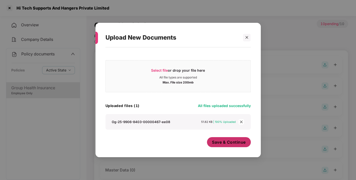
click at [228, 139] on button "Save & Continue" at bounding box center [229, 142] width 44 height 10
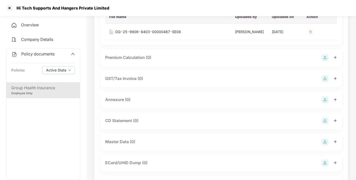
scroll to position [65, 0]
click at [327, 102] on img at bounding box center [324, 98] width 7 height 7
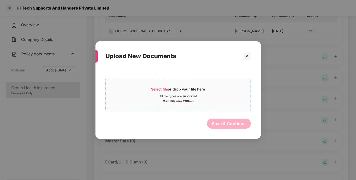
click at [158, 87] on span "Select file" at bounding box center [159, 89] width 17 height 4
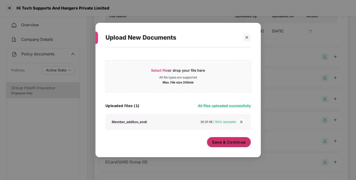
click at [229, 144] on span "Save & Continue" at bounding box center [229, 142] width 34 height 6
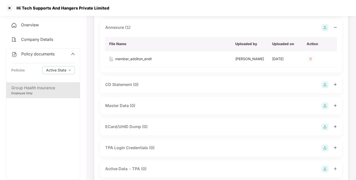
scroll to position [137, 0]
click at [325, 109] on img at bounding box center [324, 105] width 7 height 7
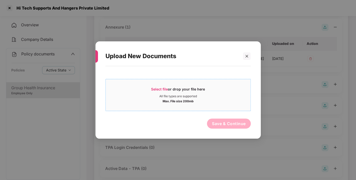
click at [166, 88] on span "Select file" at bounding box center [159, 89] width 17 height 4
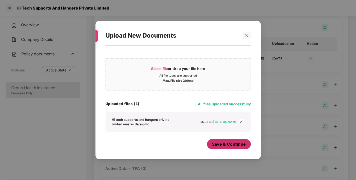
click at [216, 145] on span "Save & Continue" at bounding box center [229, 144] width 34 height 6
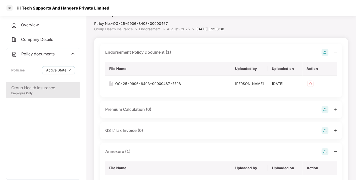
scroll to position [0, 0]
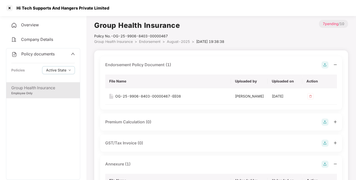
click at [147, 41] on span "Endorsement" at bounding box center [150, 41] width 22 height 4
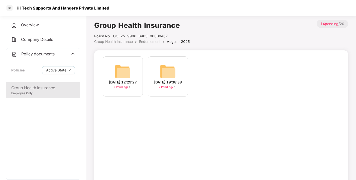
click at [147, 41] on span "Endorsement" at bounding box center [150, 41] width 22 height 4
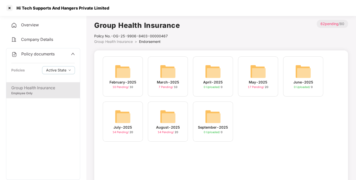
click at [47, 52] on span "Policy documents" at bounding box center [37, 53] width 33 height 5
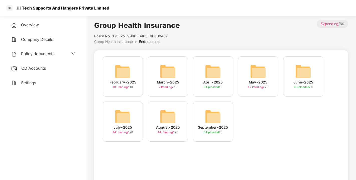
click at [34, 67] on span "CD Accounts" at bounding box center [33, 68] width 25 height 5
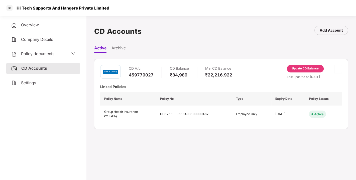
click at [298, 68] on div "Update CD Balance" at bounding box center [305, 68] width 27 height 5
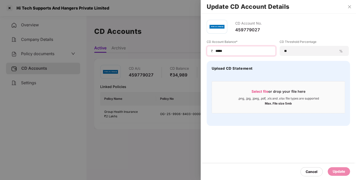
drag, startPoint x: 233, startPoint y: 51, endPoint x: 185, endPoint y: 52, distance: 48.1
click at [185, 52] on div "Update CD Account Details CD Account No. 459779027 CD Account Balance* ₹ ***** …" at bounding box center [178, 90] width 356 height 180
type input "*****"
click at [333, 173] on div "Update" at bounding box center [339, 172] width 12 height 6
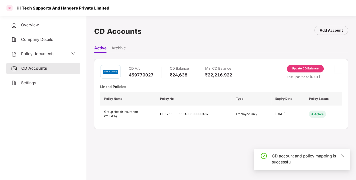
click at [9, 9] on div at bounding box center [10, 8] width 8 height 8
